Goal: Information Seeking & Learning: Learn about a topic

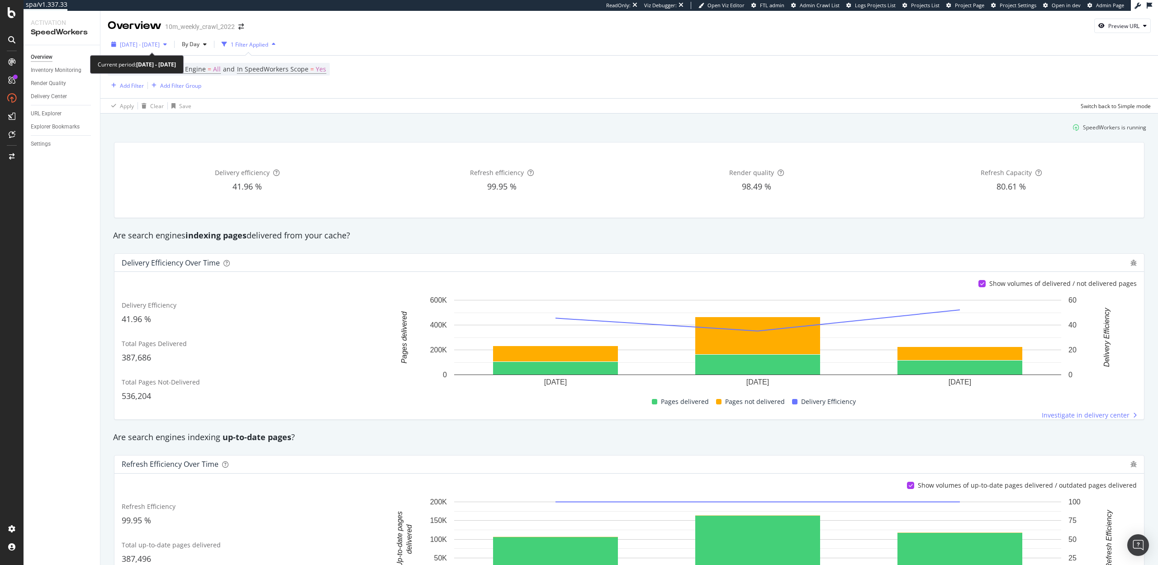
click at [148, 42] on span "2025 Sep. 16th - Sep. 18th" at bounding box center [140, 45] width 40 height 8
click at [142, 75] on div "Last 7 Days" at bounding box center [145, 74] width 29 height 8
type input "2025/09/12"
click at [195, 184] on div "Apply" at bounding box center [194, 181] width 14 height 8
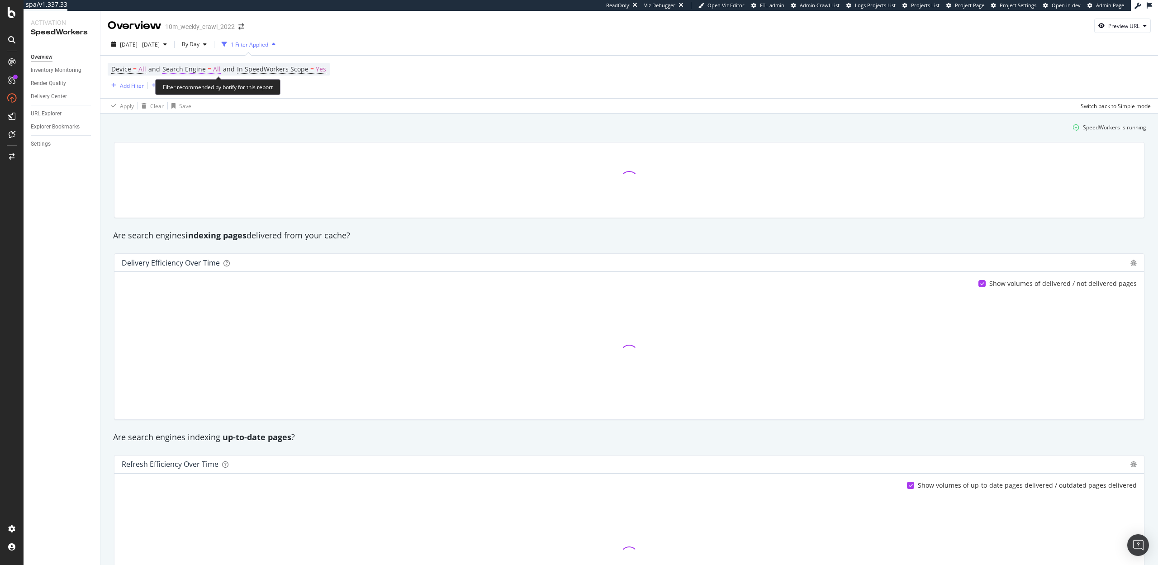
click at [189, 66] on span "Search Engine" at bounding box center [183, 69] width 43 height 9
click at [187, 90] on span "All Search Engines" at bounding box center [195, 91] width 47 height 8
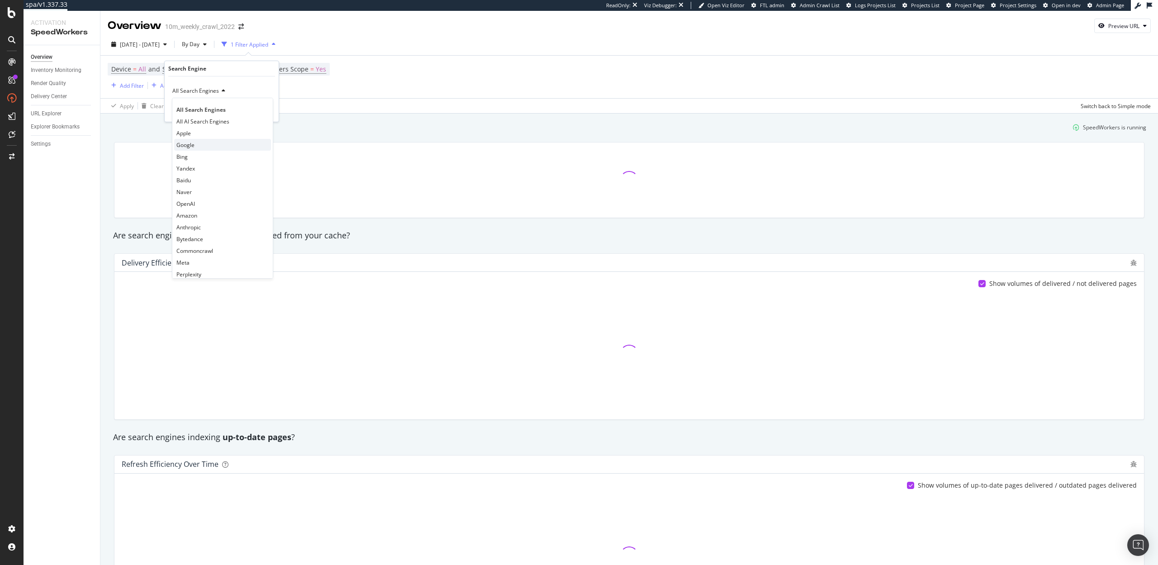
click at [191, 142] on span "Google" at bounding box center [185, 145] width 18 height 8
click at [261, 111] on div "Apply" at bounding box center [264, 110] width 14 height 8
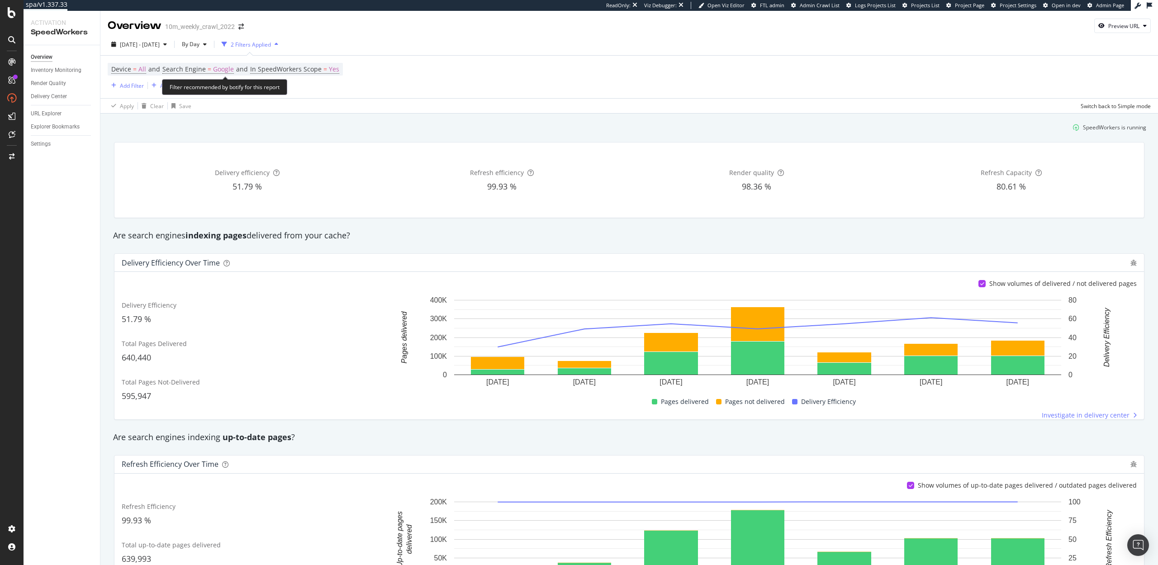
click at [210, 63] on span "Device = All and Search Engine = Google and In SpeedWorkers Scope = Yes" at bounding box center [225, 69] width 228 height 13
click at [208, 66] on span "=" at bounding box center [210, 69] width 4 height 9
click at [190, 89] on icon at bounding box center [193, 90] width 6 height 5
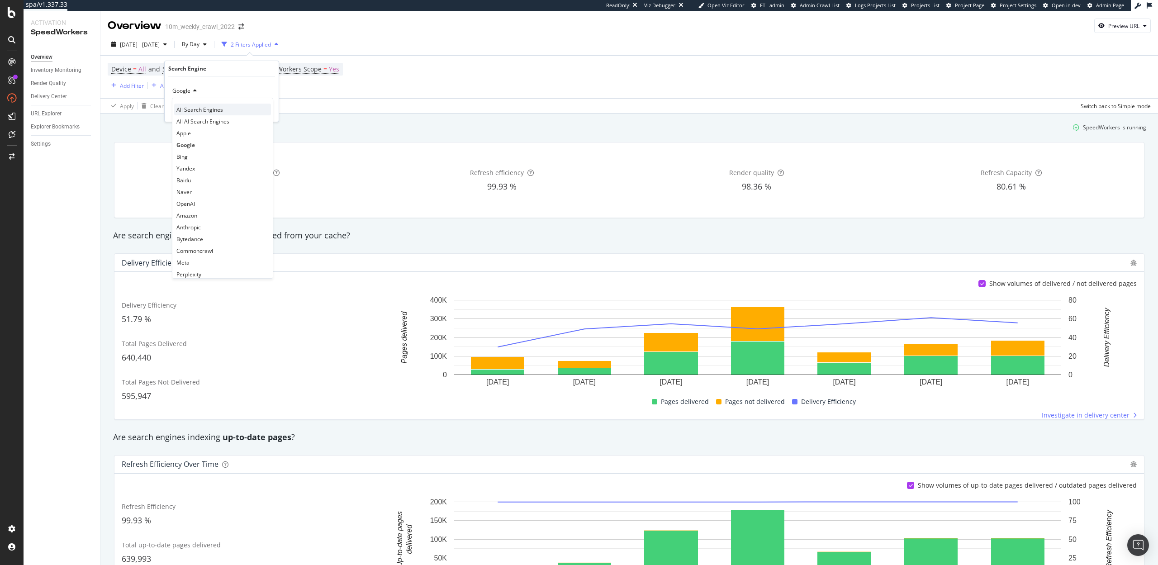
click at [190, 105] on div "All Search Engines" at bounding box center [222, 110] width 97 height 12
click at [265, 113] on div "Apply" at bounding box center [264, 110] width 14 height 8
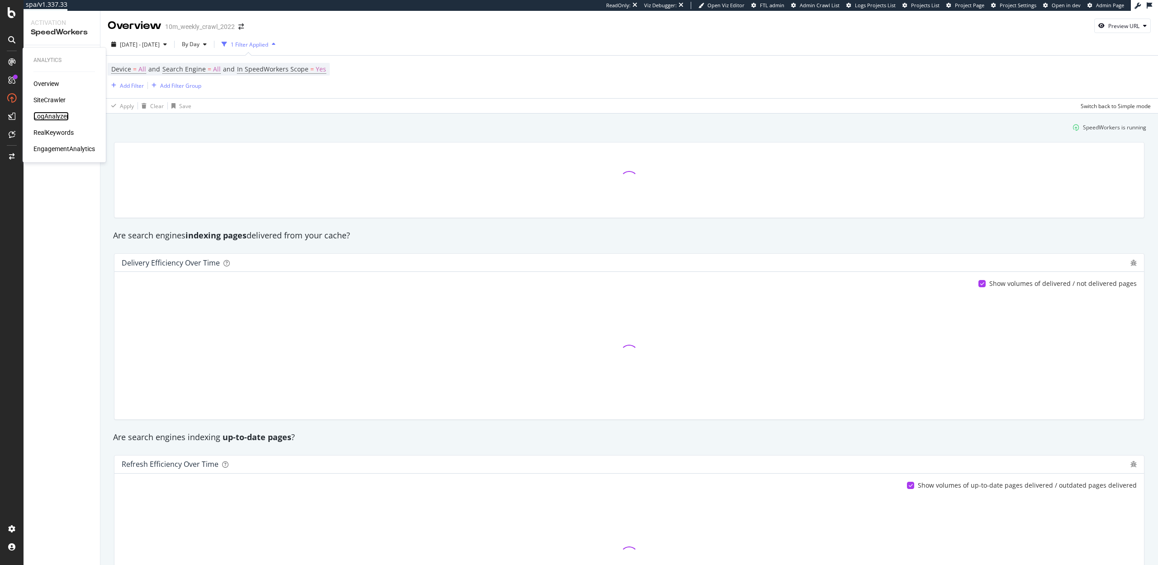
click at [61, 114] on div "LogAnalyzer" at bounding box center [50, 116] width 35 height 9
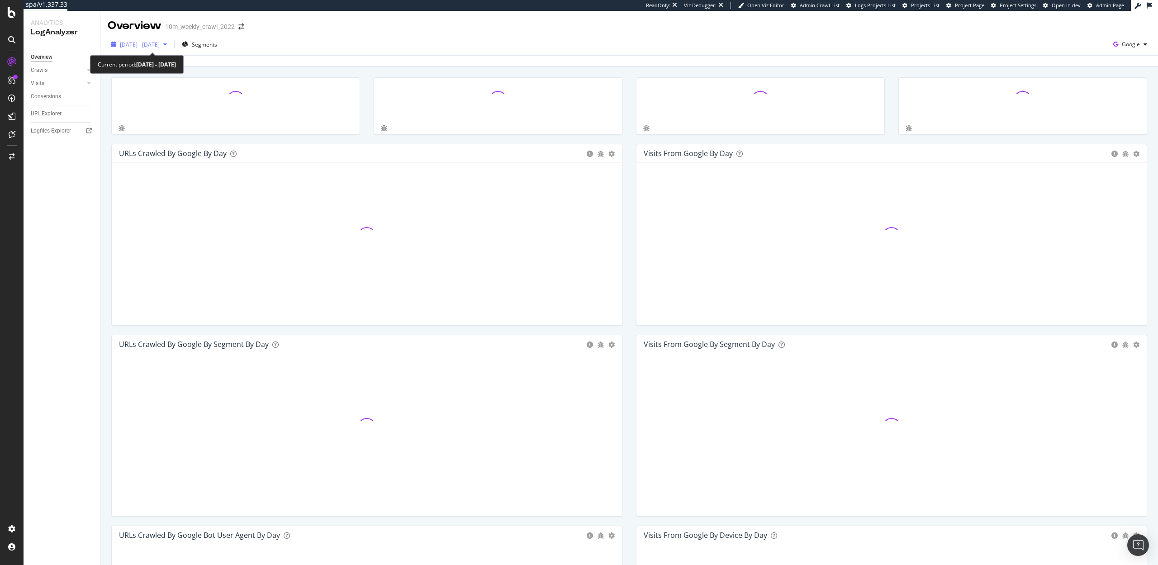
click at [139, 42] on span "[DATE] - [DATE]" at bounding box center [140, 45] width 40 height 8
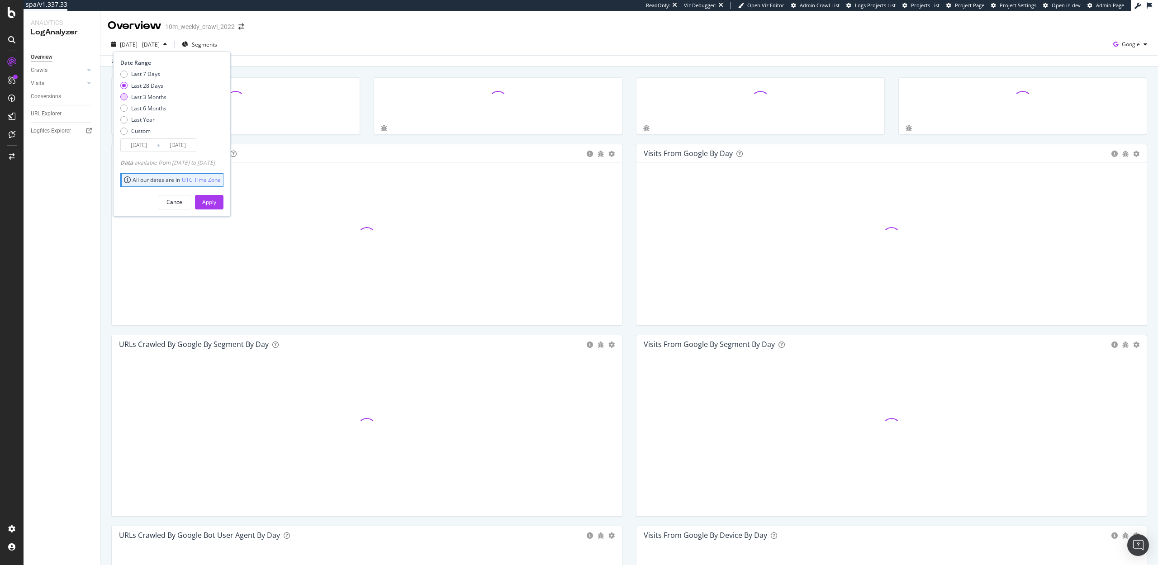
click at [142, 98] on div "Last 3 Months" at bounding box center [148, 97] width 35 height 8
type input "[DATE]"
click at [216, 200] on div "Apply" at bounding box center [209, 202] width 14 height 8
click at [217, 44] on span "Segments" at bounding box center [204, 45] width 25 height 8
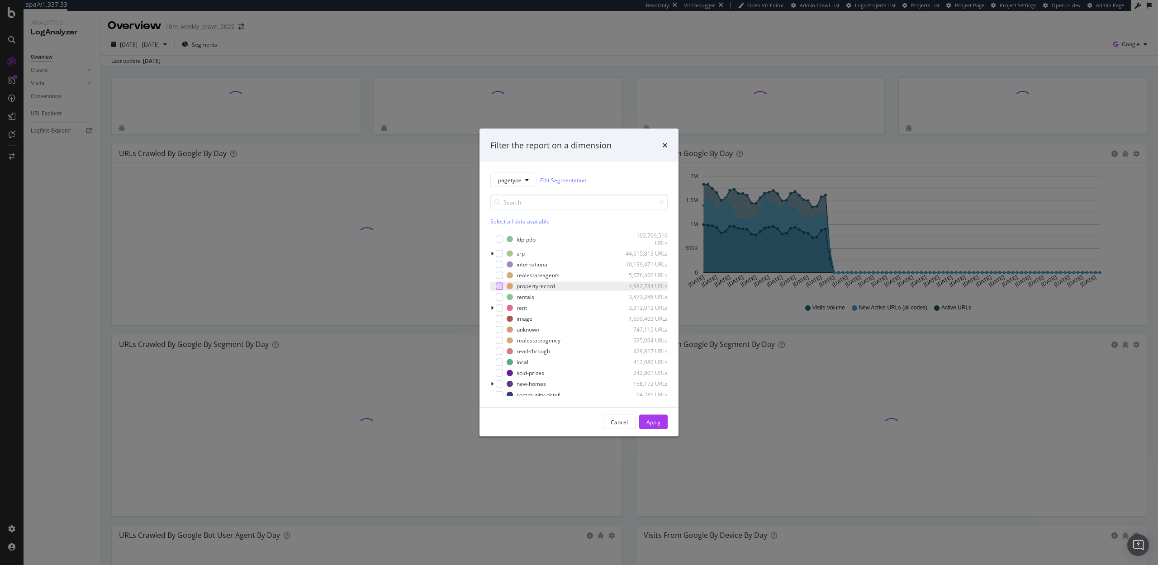
click at [499, 285] on div "modal" at bounding box center [499, 285] width 7 height 7
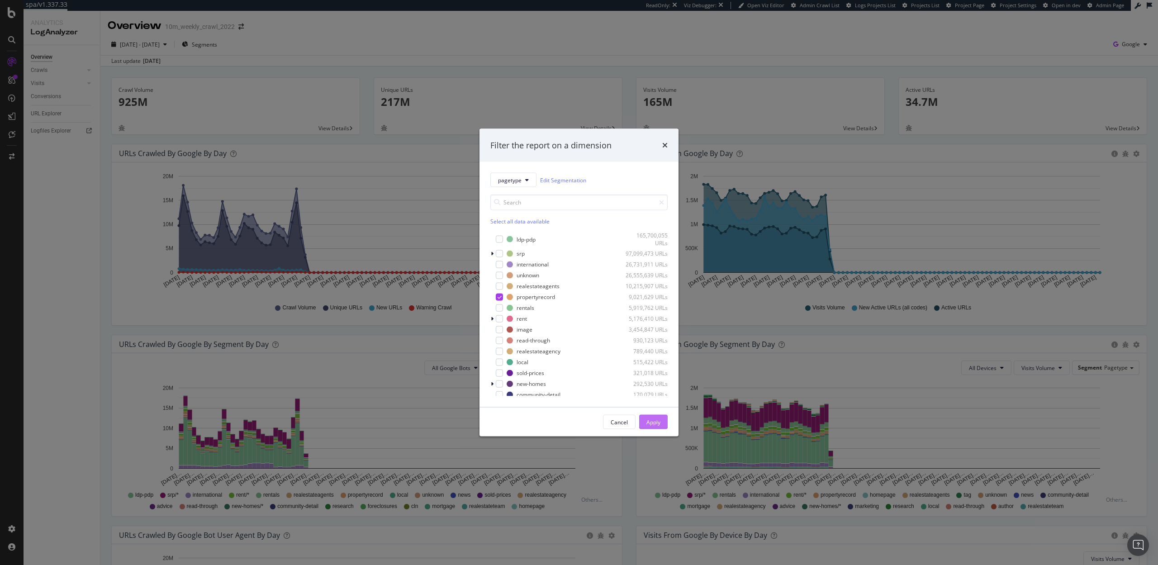
click at [653, 421] on div "Apply" at bounding box center [653, 422] width 14 height 8
